Goal: Navigation & Orientation: Find specific page/section

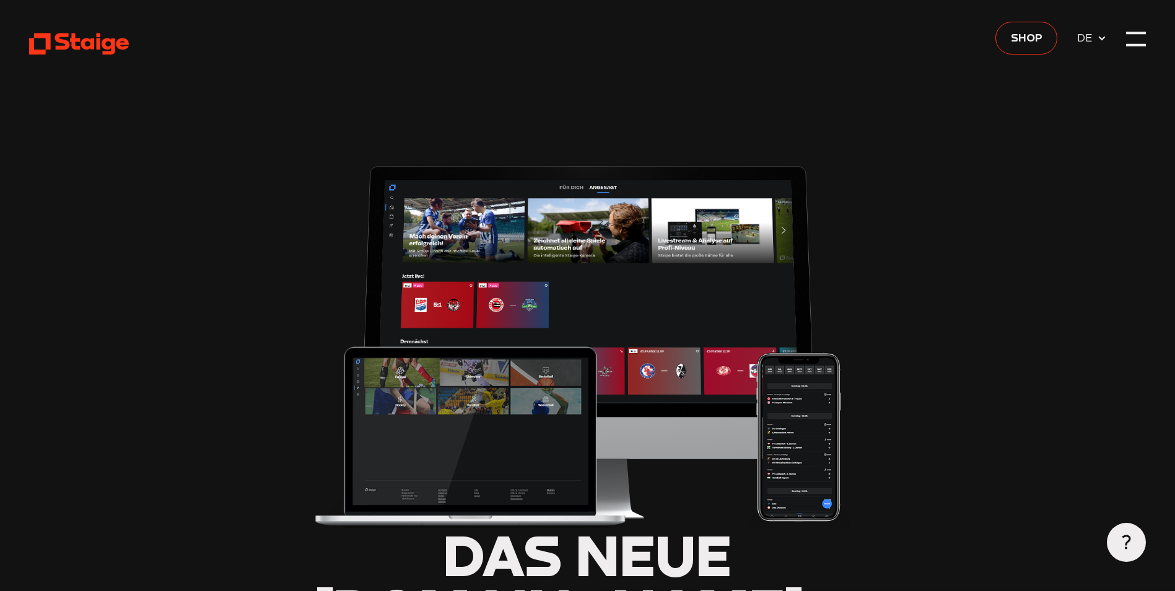
type input "0.8"
click at [1137, 35] on div at bounding box center [1135, 38] width 19 height 19
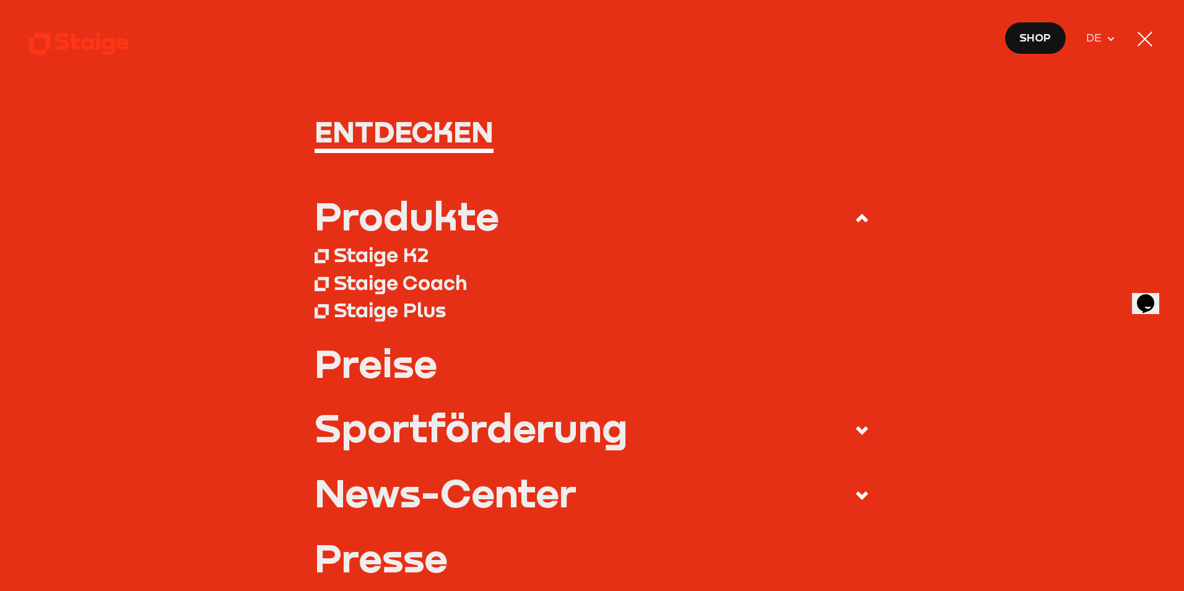
click at [440, 117] on h1 "Entdecken" at bounding box center [592, 131] width 555 height 29
click at [445, 128] on h1 "Entdecken" at bounding box center [592, 131] width 555 height 29
click at [1153, 42] on div at bounding box center [1145, 39] width 20 height 20
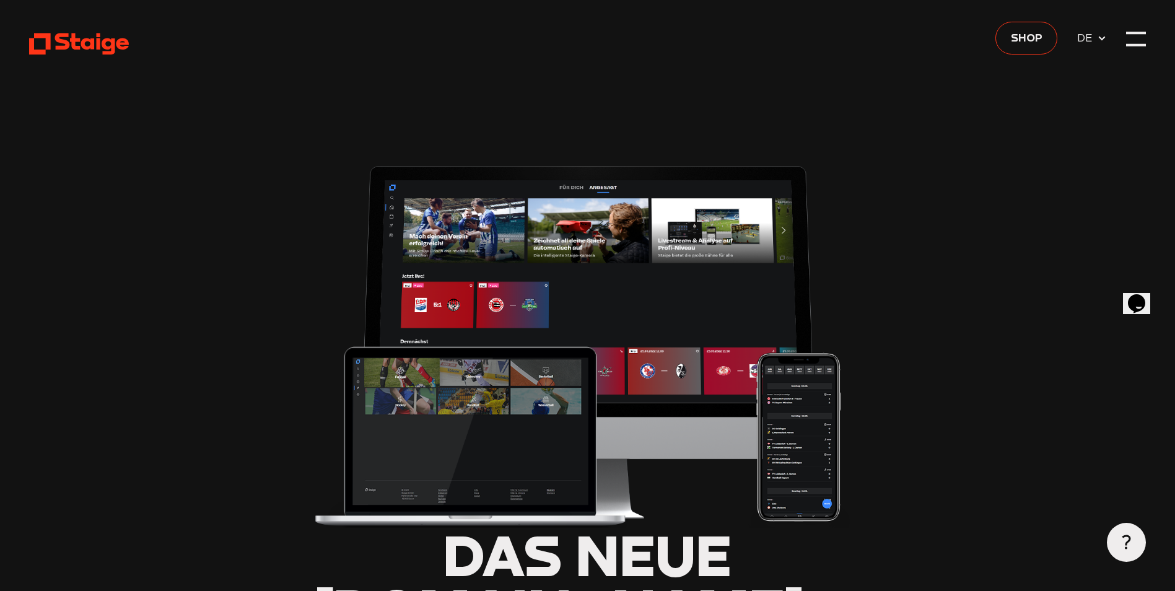
click at [98, 37] on use at bounding box center [79, 44] width 100 height 22
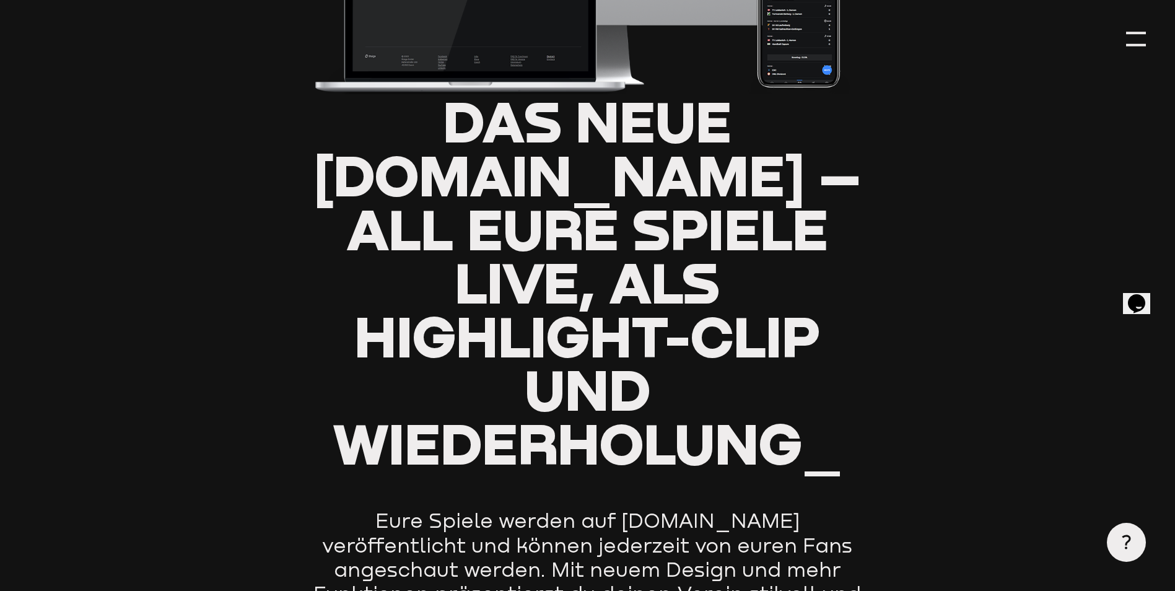
scroll to position [656, 0]
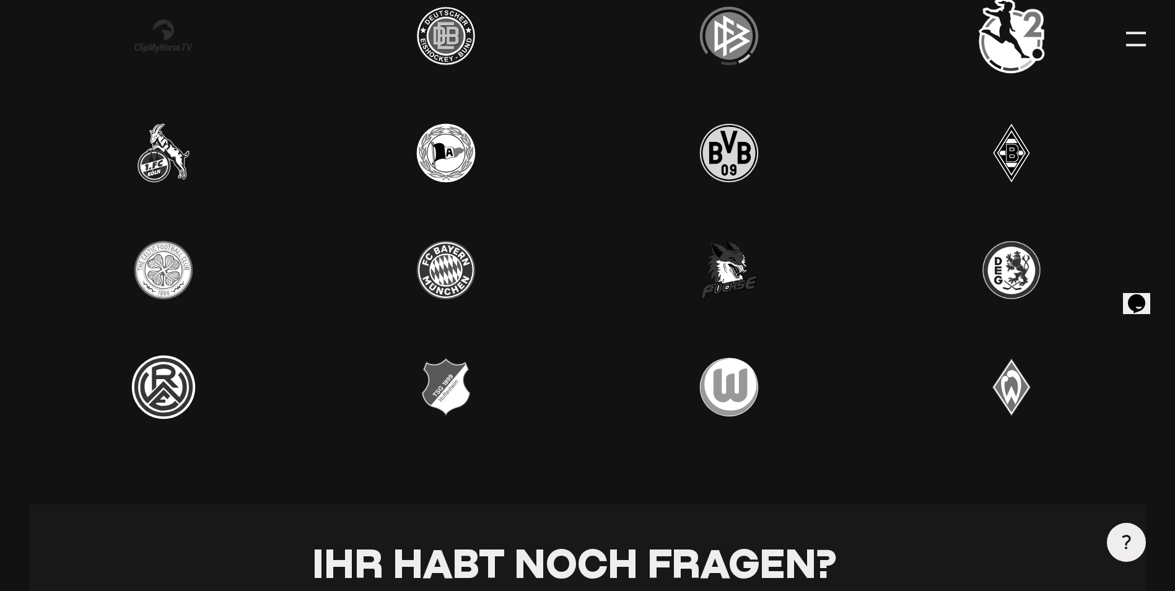
scroll to position [4334, 0]
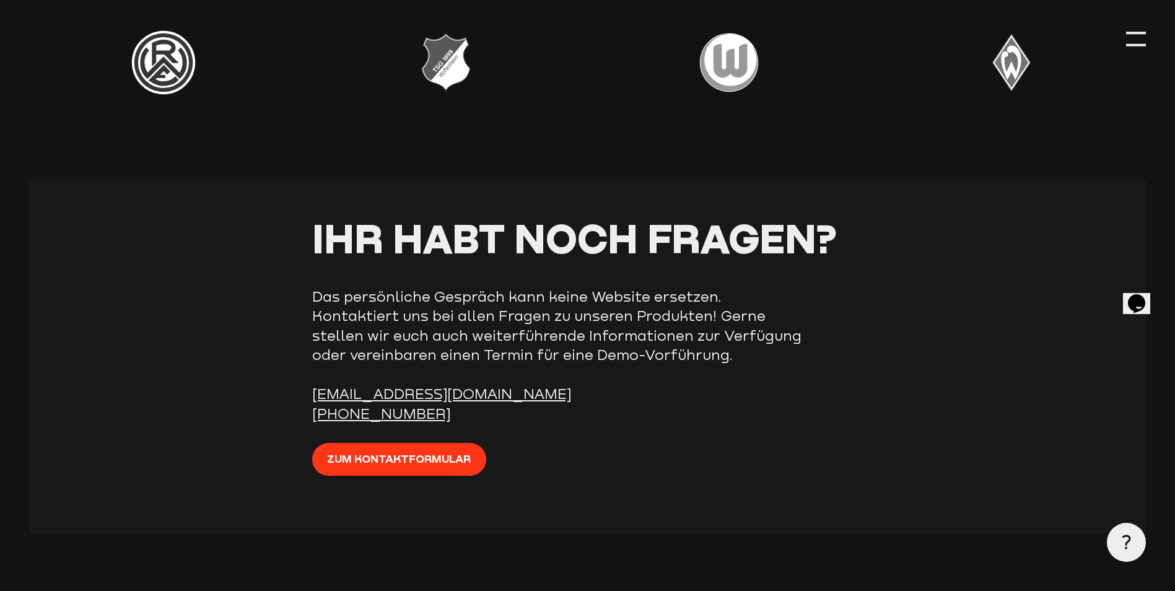
click at [1137, 54] on div at bounding box center [1011, 63] width 268 height 78
click at [1124, 37] on div at bounding box center [1011, 63] width 268 height 78
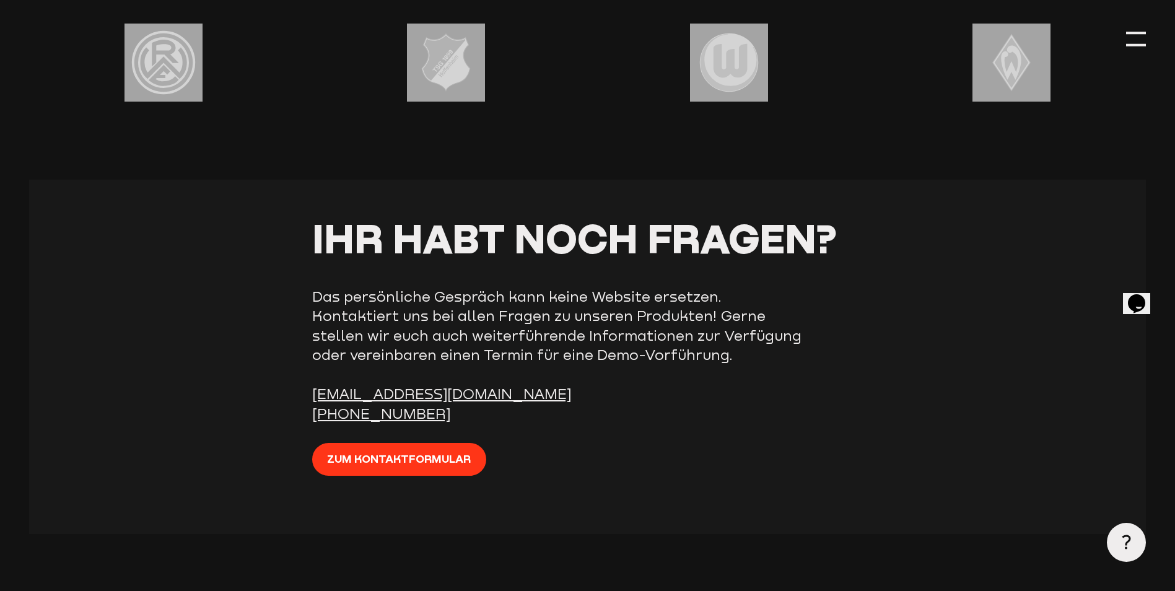
click at [1125, 37] on div at bounding box center [1011, 63] width 268 height 78
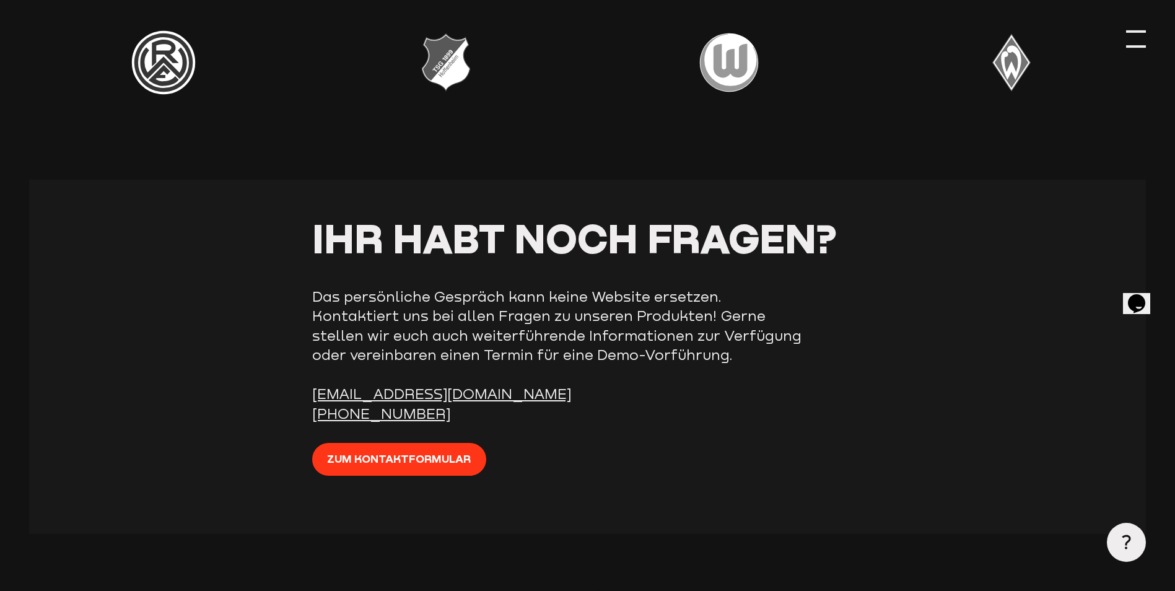
click at [1129, 40] on div at bounding box center [1135, 38] width 19 height 19
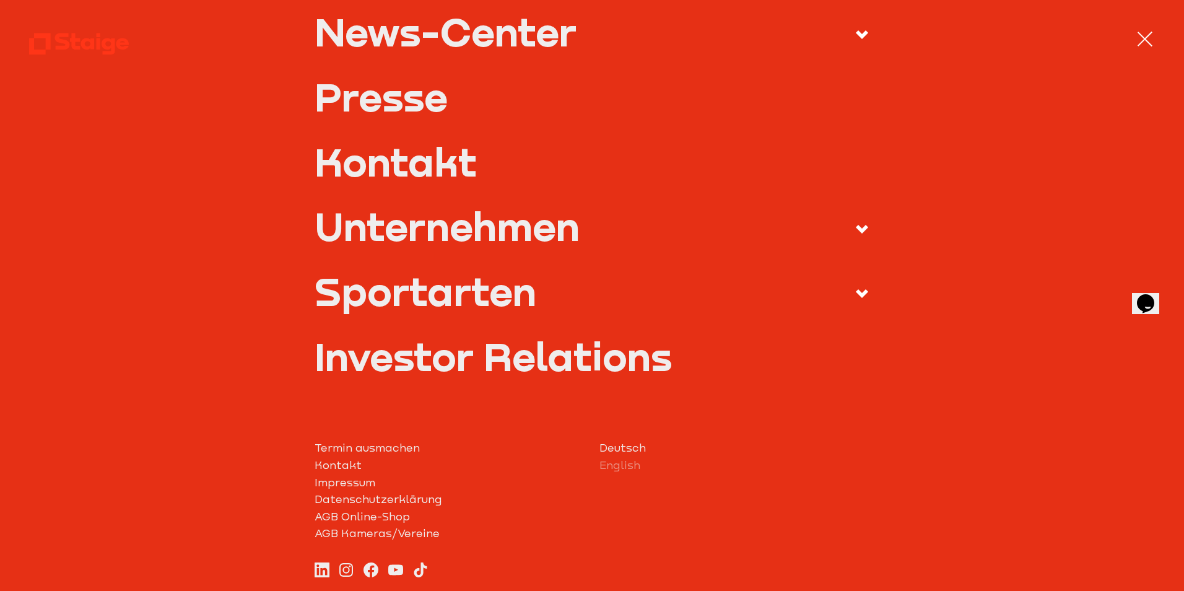
scroll to position [530, 0]
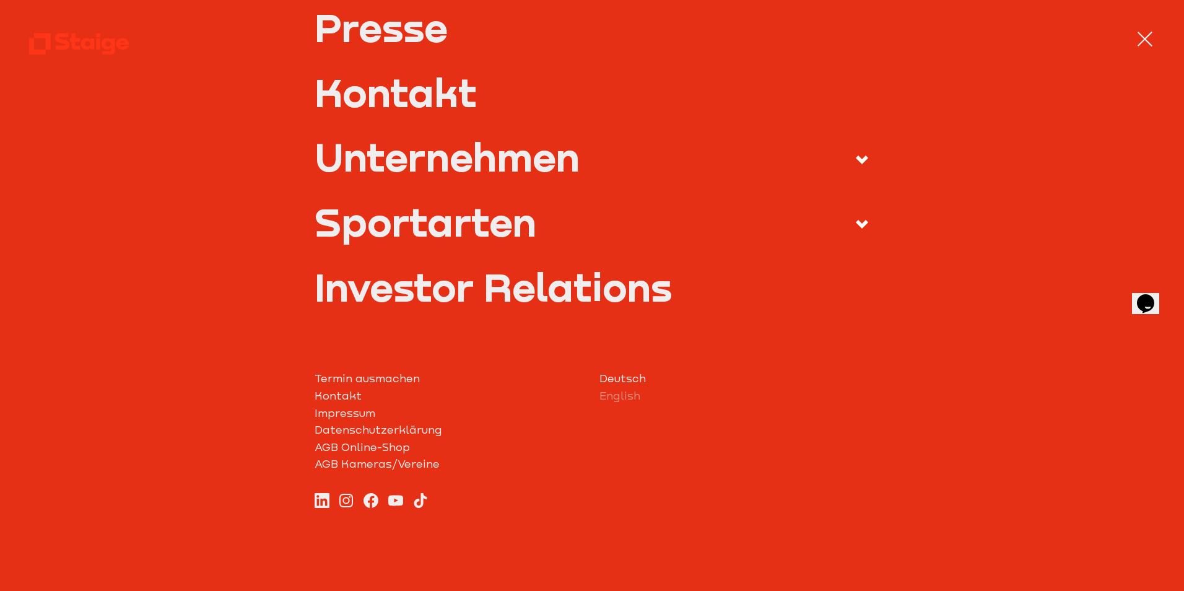
click at [457, 225] on div "Sportarten" at bounding box center [426, 221] width 222 height 39
click at [0, 0] on input "Sportarten" at bounding box center [0, 0] width 0 height 0
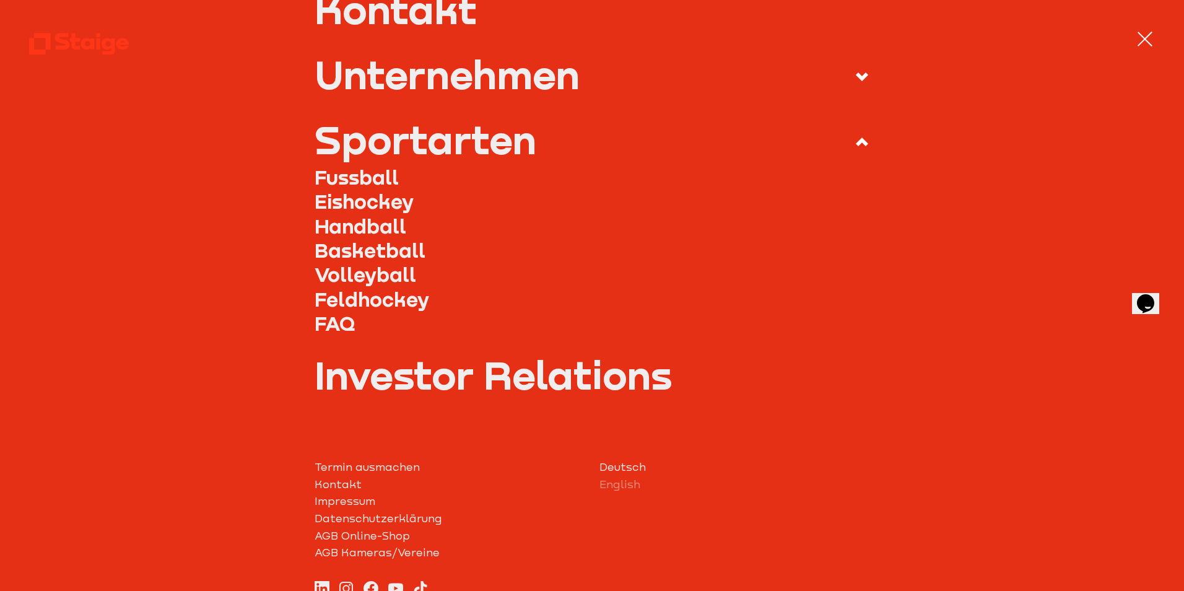
scroll to position [448, 0]
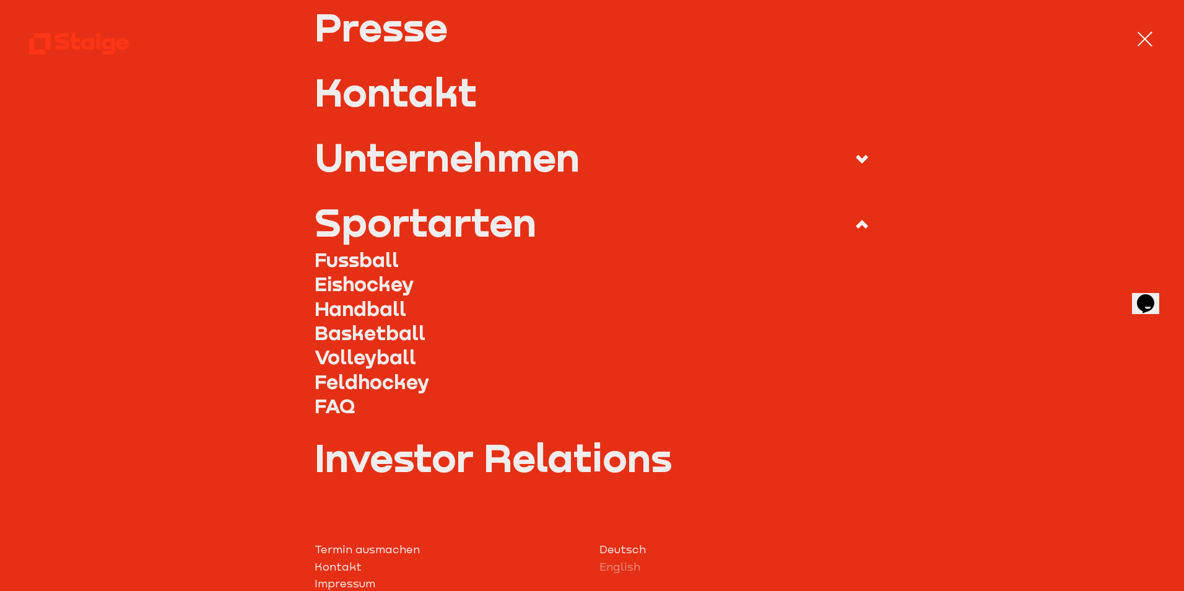
click at [355, 259] on link "Fussball" at bounding box center [592, 259] width 555 height 24
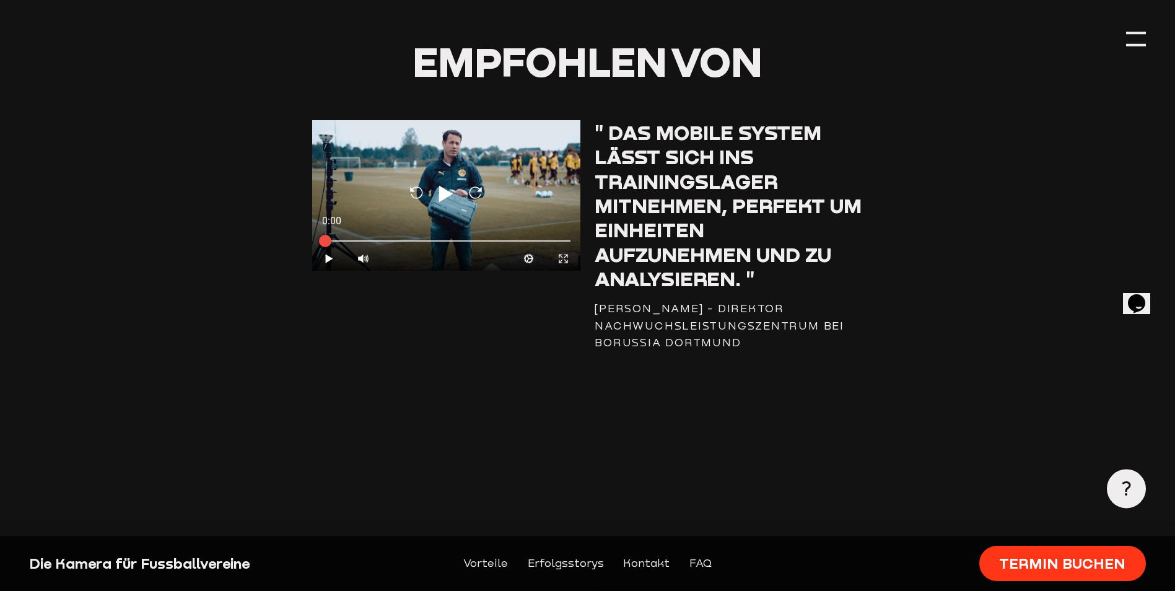
scroll to position [1857, 0]
